Goal: Find specific page/section: Find specific page/section

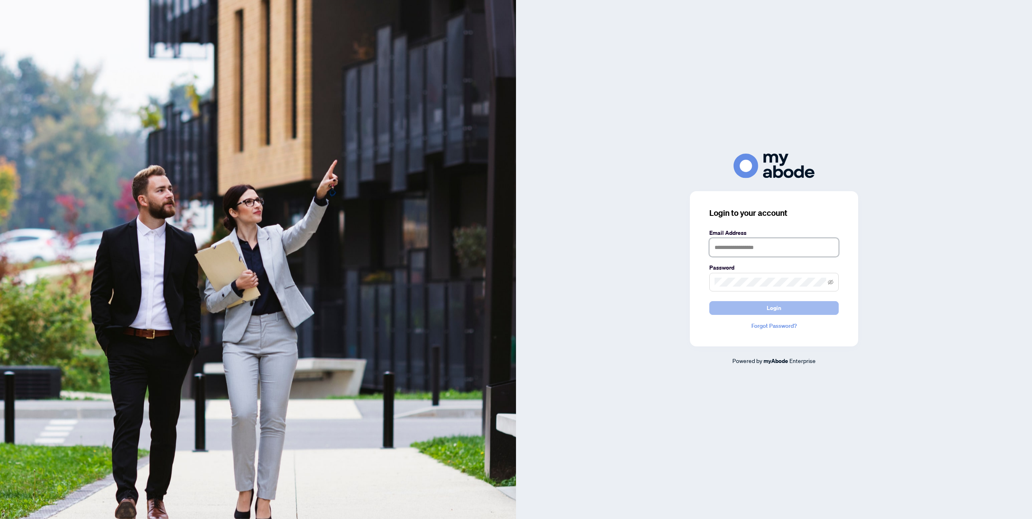
type input "**********"
click at [785, 304] on button "Login" at bounding box center [773, 308] width 129 height 14
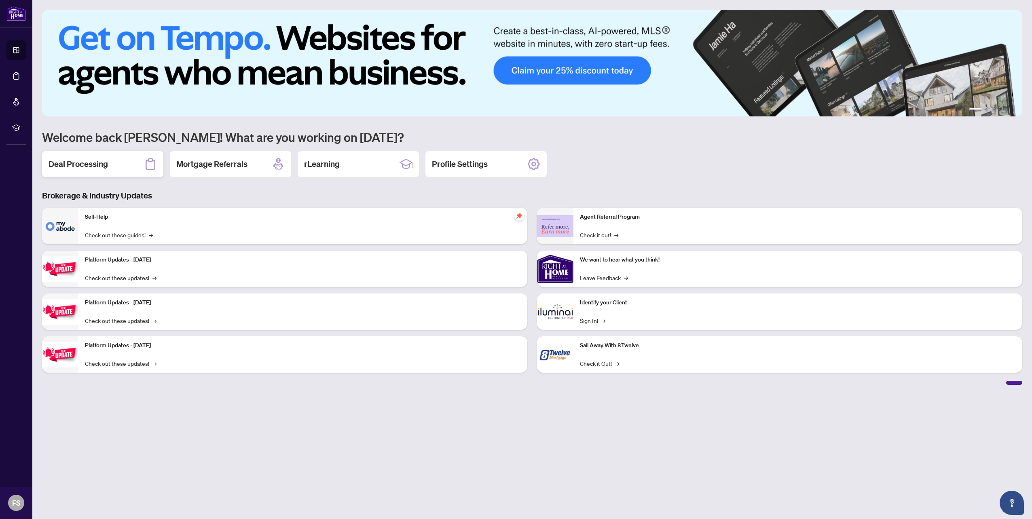
click at [81, 163] on h2 "Deal Processing" at bounding box center [78, 164] width 59 height 11
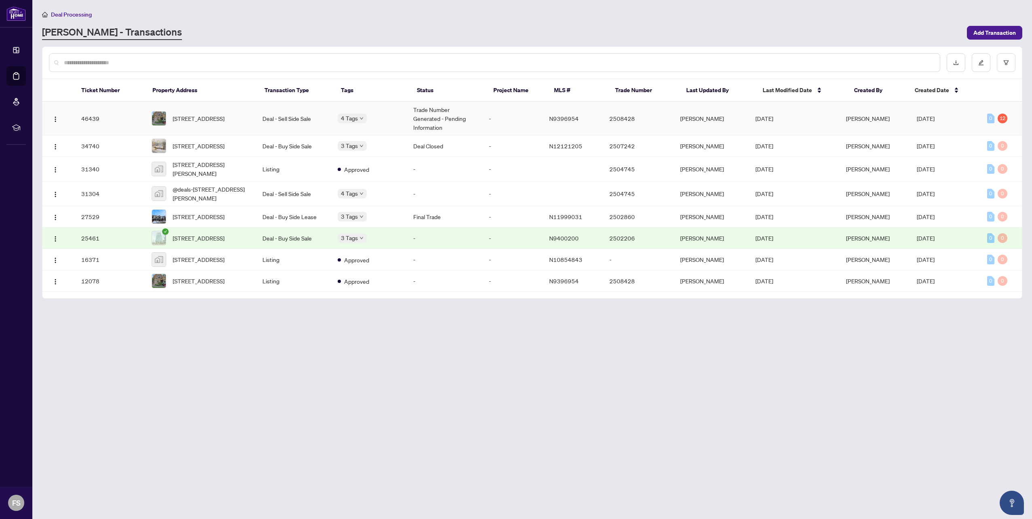
click at [524, 121] on td "-" at bounding box center [512, 119] width 60 height 34
